Goal: Transaction & Acquisition: Purchase product/service

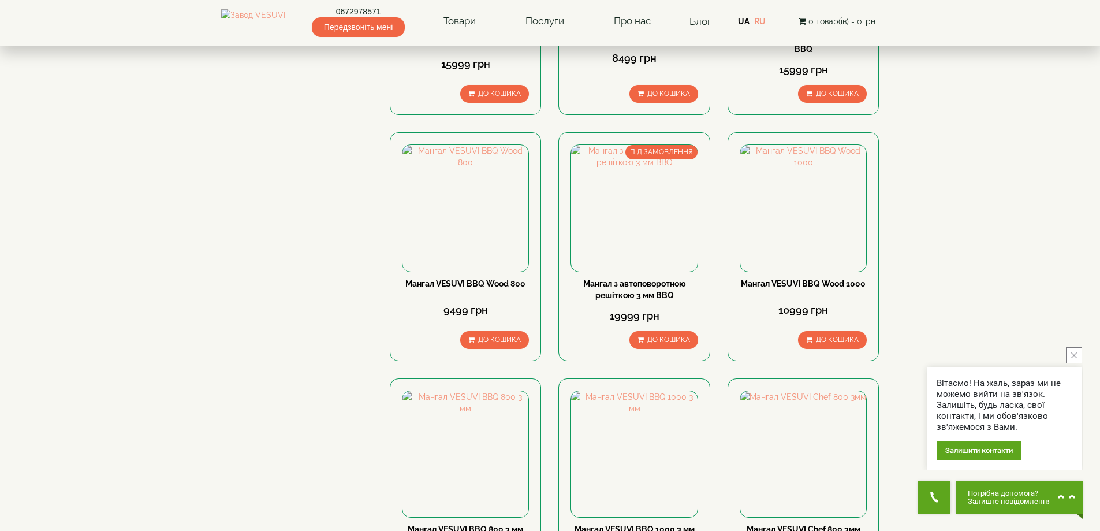
scroll to position [693, 0]
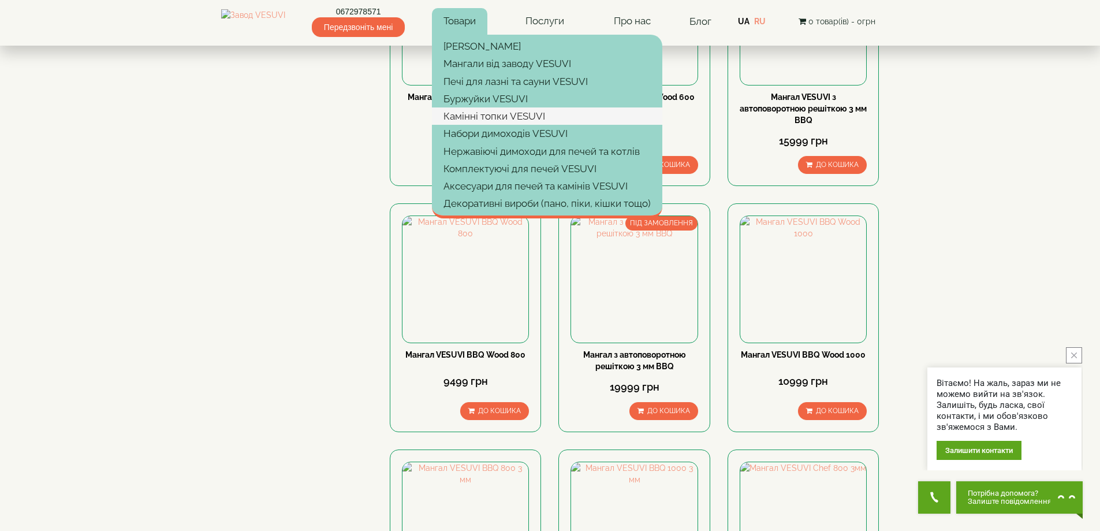
click at [492, 118] on link "Камінні топки VESUVI" at bounding box center [547, 115] width 230 height 17
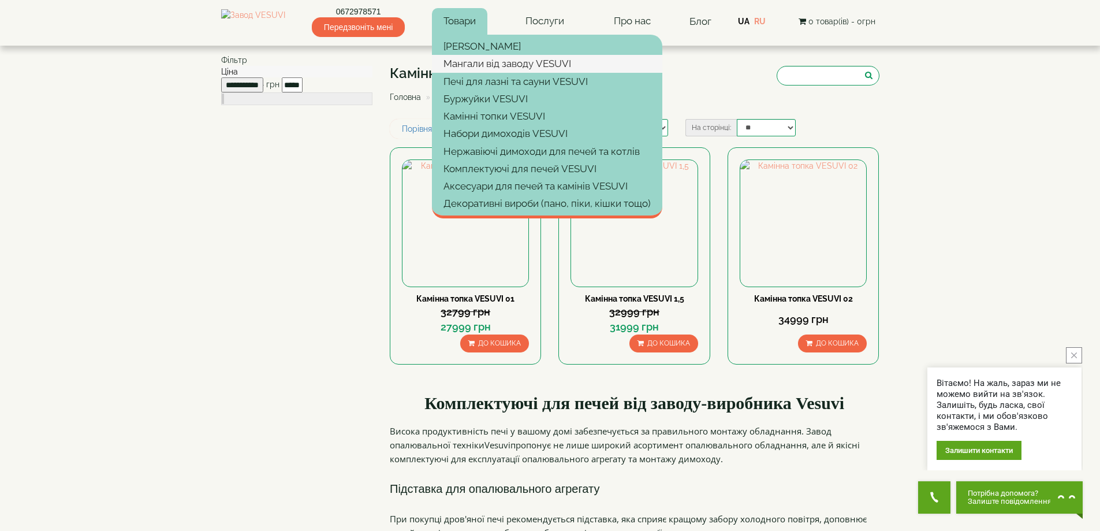
click at [486, 59] on link "Мангали від заводу VESUVI" at bounding box center [547, 63] width 230 height 17
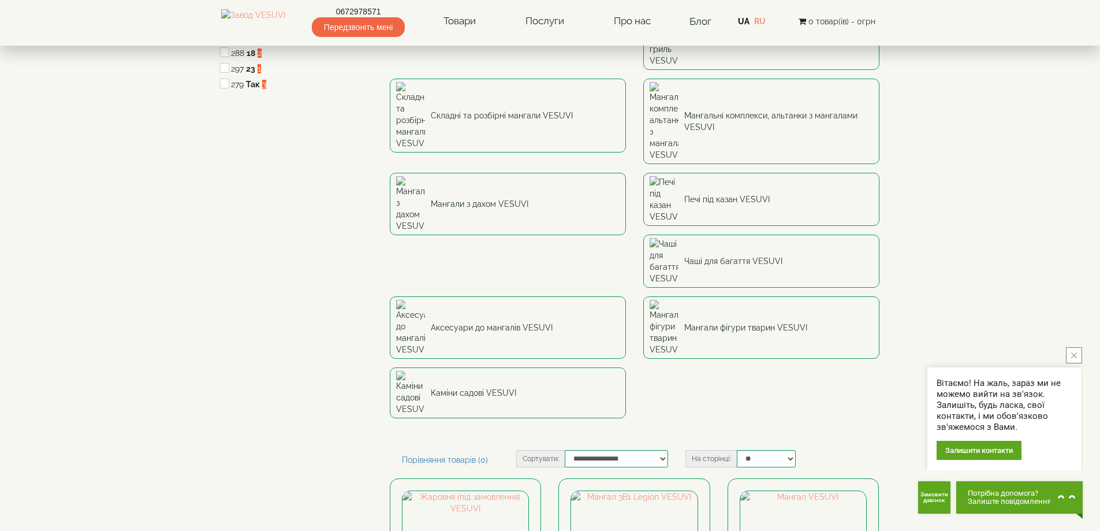
scroll to position [173, 0]
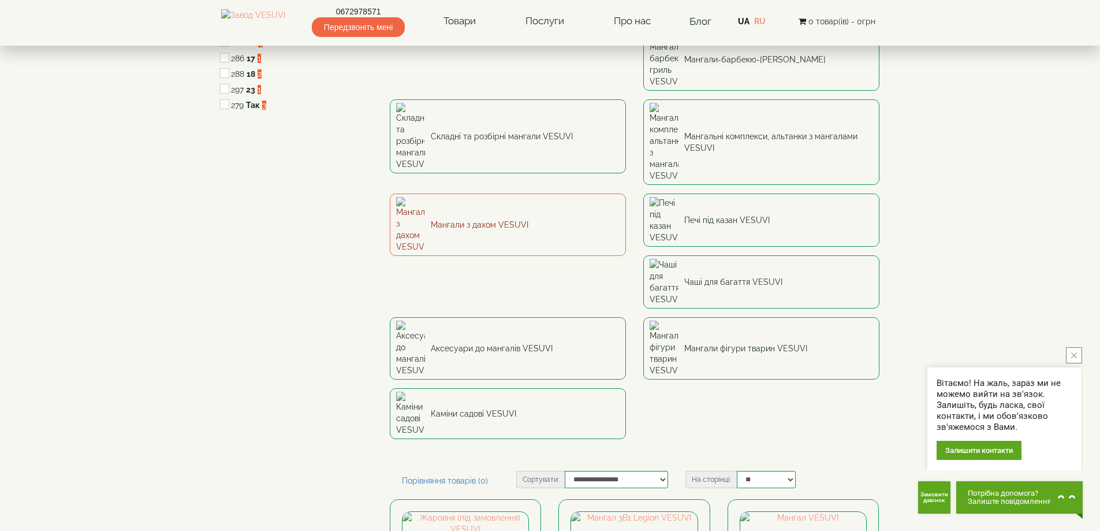
click at [626, 193] on link "Мангали з дахом VESUVI" at bounding box center [508, 224] width 236 height 62
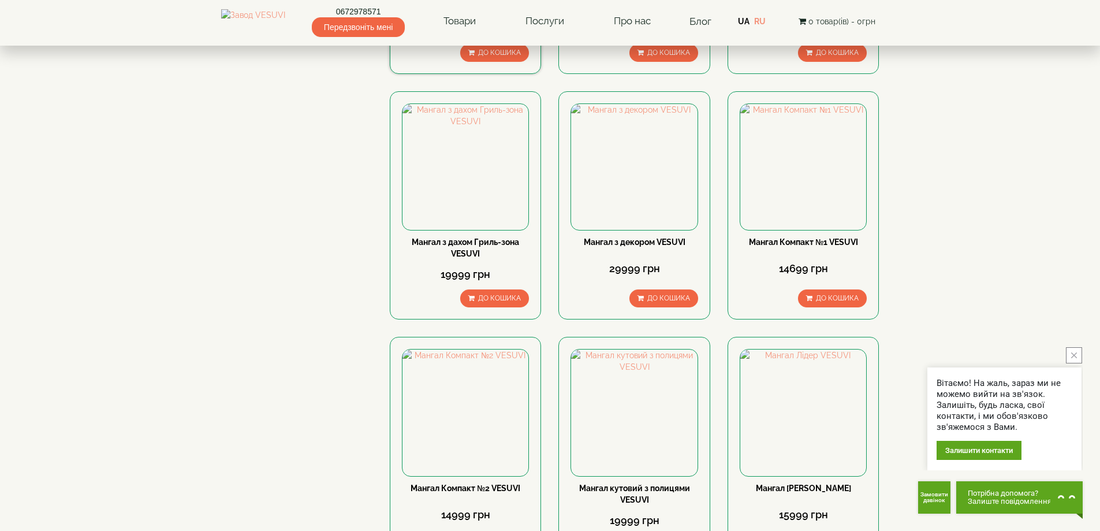
scroll to position [520, 0]
